Goal: Information Seeking & Learning: Find specific fact

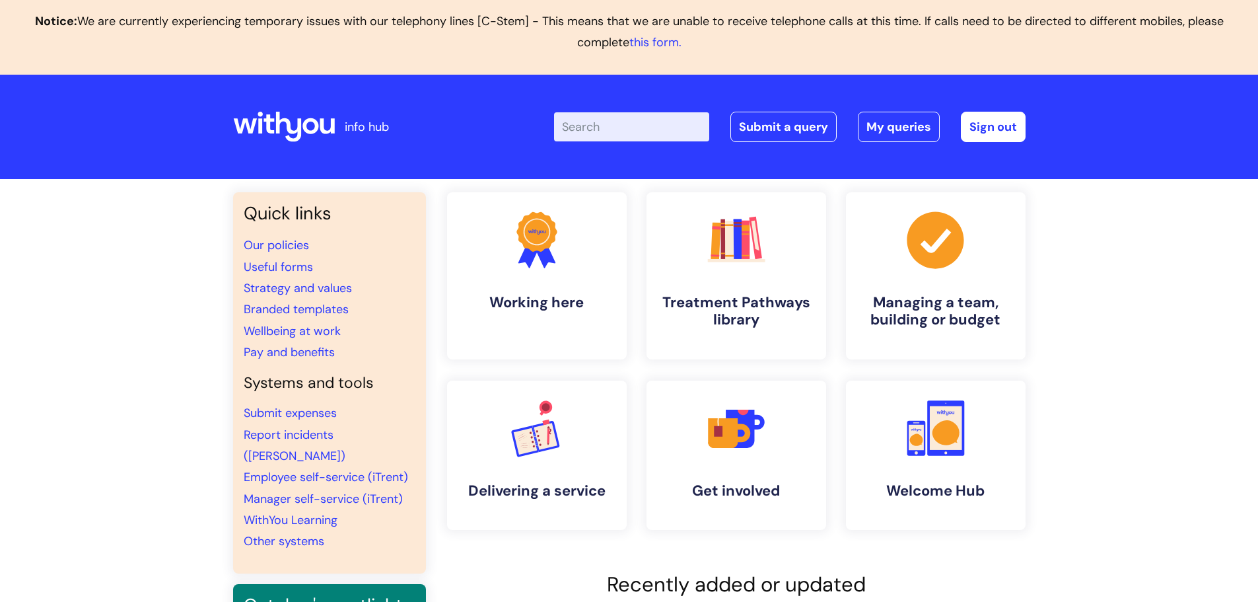
click at [596, 136] on input "Enter your search term here..." at bounding box center [631, 126] width 155 height 29
type input "power of attorney"
click button "Search" at bounding box center [0, 0] width 0 height 0
